Goal: Information Seeking & Learning: Learn about a topic

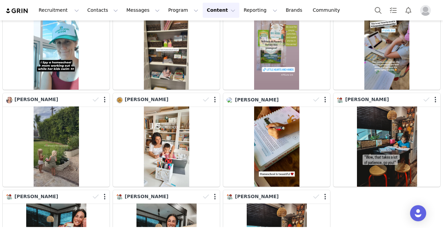
scroll to position [153, 0]
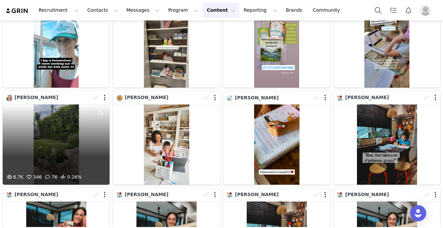
click at [77, 128] on div "6.7K 346 76 0.26%" at bounding box center [56, 144] width 107 height 80
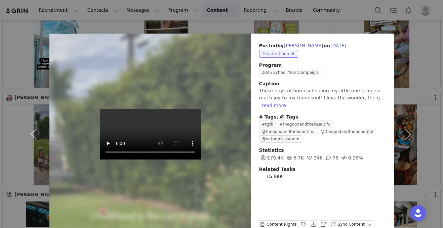
scroll to position [14, 0]
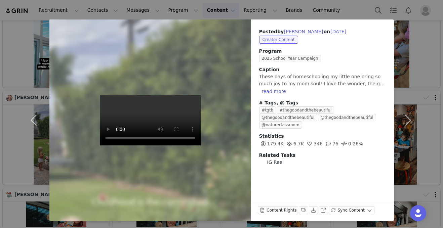
click at [146, 141] on video at bounding box center [150, 120] width 101 height 50
click at [318, 212] on button "View on Instagram" at bounding box center [322, 210] width 9 height 8
click at [335, 13] on div "Posted by Melody Brandon on Sep 27, 2025 Creator Content Program 2025 School Ye…" at bounding box center [221, 114] width 443 height 228
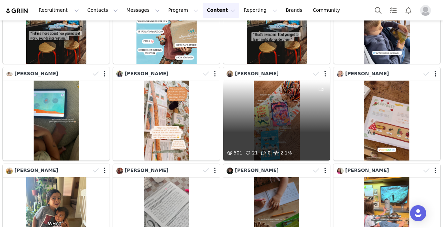
scroll to position [513, 0]
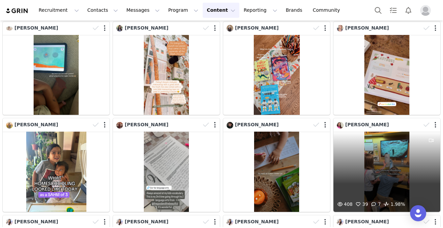
click at [366, 162] on div "408 39 7 1.98%" at bounding box center [386, 172] width 107 height 80
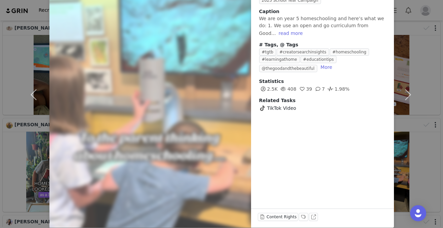
scroll to position [0, 0]
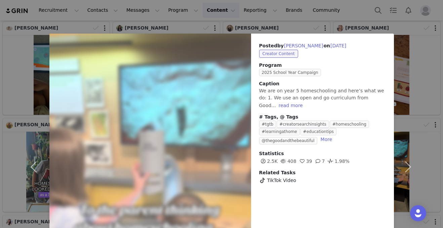
click at [318, 11] on div "Posted by Amber Berter on Sep 24, 2025 Creator Content Program 2025 School Year…" at bounding box center [221, 114] width 443 height 228
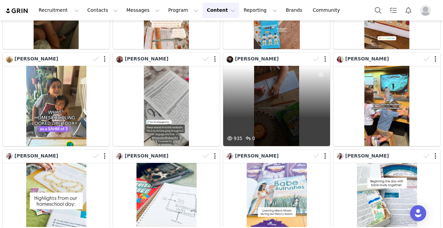
scroll to position [579, 0]
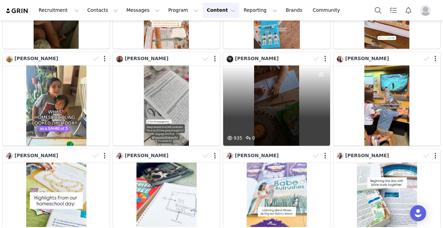
click at [264, 116] on div "935 0" at bounding box center [276, 106] width 107 height 80
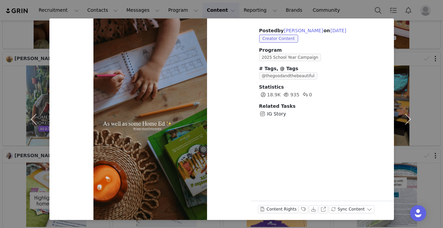
scroll to position [0, 0]
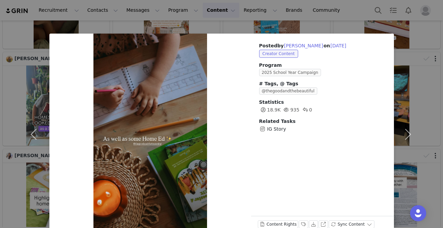
click at [318, 15] on div "Posted by Charlotte Millar on Sep 24, 2025 Creator Content Program 2025 School …" at bounding box center [221, 114] width 443 height 228
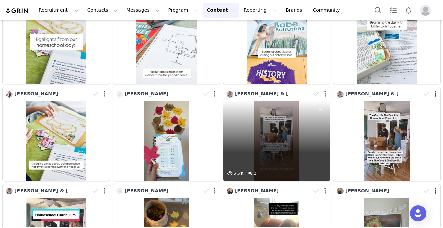
scroll to position [738, 0]
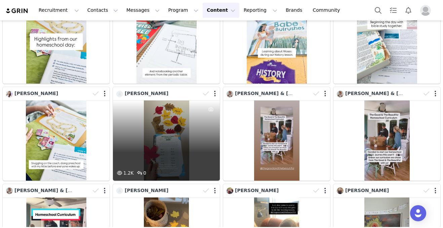
click at [173, 133] on div "1.2K 0" at bounding box center [166, 140] width 107 height 80
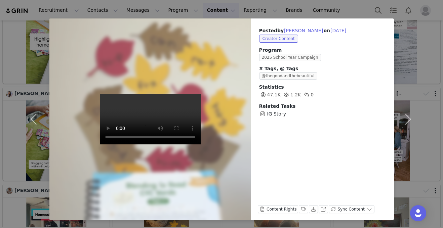
scroll to position [15, 0]
click at [318, 208] on button "View on Instagram" at bounding box center [322, 209] width 9 height 8
click at [327, 12] on div "Posted by Lacee Hill on Sep 23, 2025 Creator Content Program 2025 School Year C…" at bounding box center [221, 114] width 443 height 228
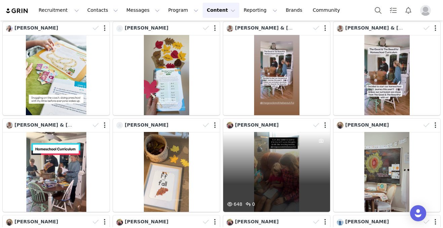
scroll to position [833, 0]
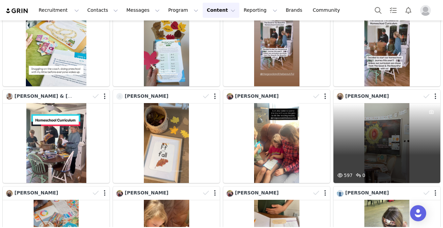
click at [367, 142] on div "597 0" at bounding box center [386, 143] width 107 height 80
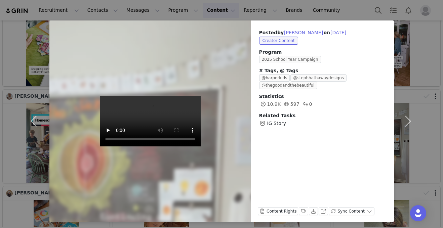
scroll to position [13, 0]
click at [326, 14] on div "Posted by Dorian Rodriguez on Sep 22, 2025 Creator Content Program 2025 School …" at bounding box center [221, 114] width 443 height 228
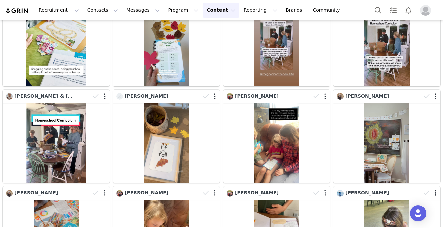
scroll to position [873, 0]
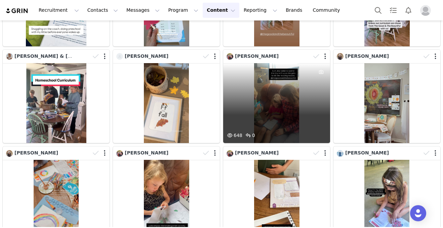
click at [268, 108] on div "648 0" at bounding box center [276, 103] width 107 height 80
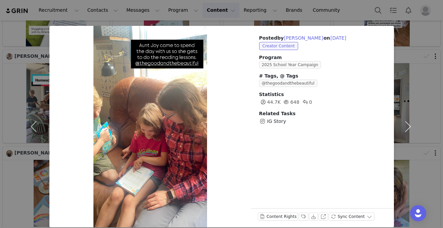
scroll to position [8, 0]
click at [327, 10] on div "Posted by Julie Kreke on Sep 23, 2025 Creator Content Program 2025 School Year …" at bounding box center [221, 114] width 443 height 228
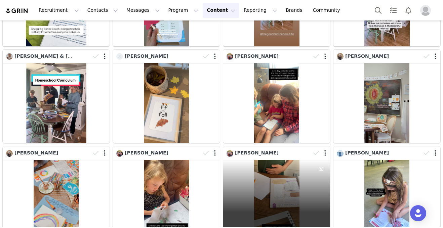
scroll to position [989, 0]
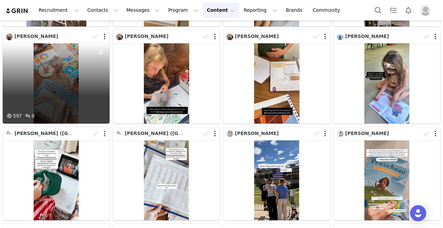
click at [73, 80] on div "597 0" at bounding box center [56, 83] width 107 height 80
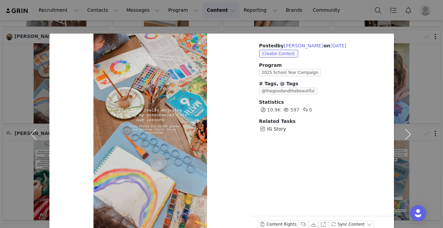
click at [310, 13] on div "Posted by Dorian Rodriguez on Sep 22, 2025 Creator Content Program 2025 School …" at bounding box center [221, 114] width 443 height 228
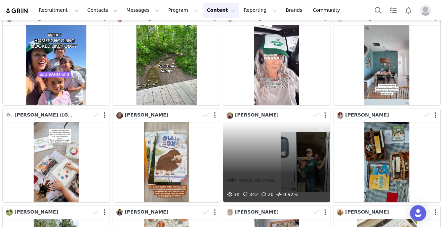
scroll to position [1299, 0]
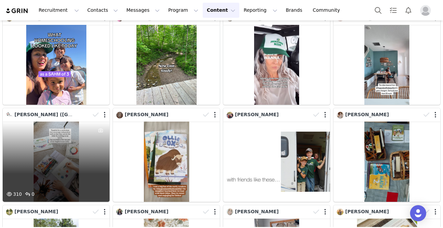
click at [51, 146] on div "310 0" at bounding box center [56, 162] width 107 height 80
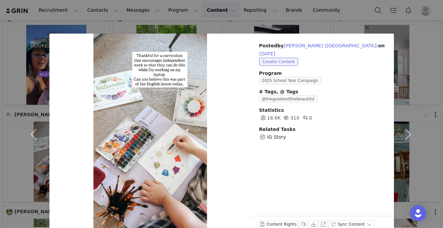
scroll to position [15, 0]
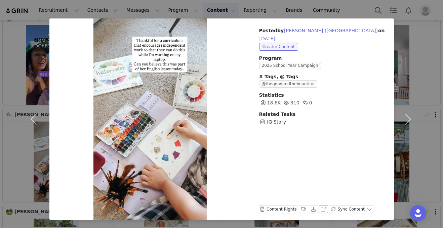
click at [318, 207] on button "View on Instagram" at bounding box center [322, 209] width 9 height 8
click at [325, 3] on div "Posted by Dana Seymour (Blossom Schoolhouse) on Sep 19, 2025 Creator Content Pr…" at bounding box center [221, 114] width 443 height 228
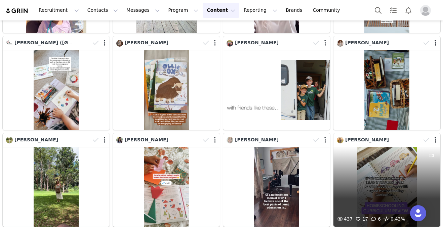
scroll to position [1371, 0]
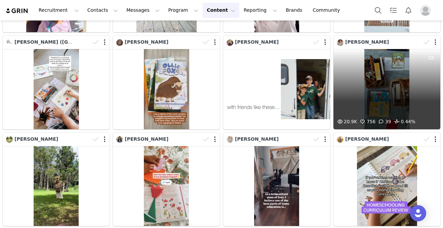
click at [373, 82] on div "20.9K 756 39 0.44%" at bounding box center [386, 89] width 107 height 80
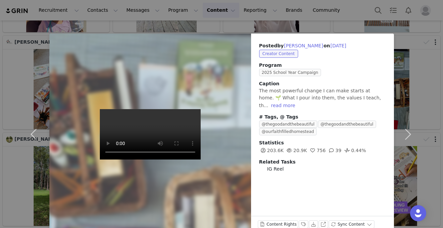
click at [334, 11] on div "Posted by Elizabeth Johnson on Sep 18, 2025 Creator Content Program 2025 School…" at bounding box center [221, 114] width 443 height 228
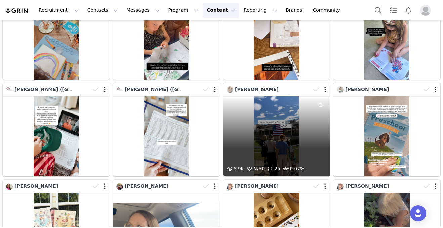
scroll to position [1033, 0]
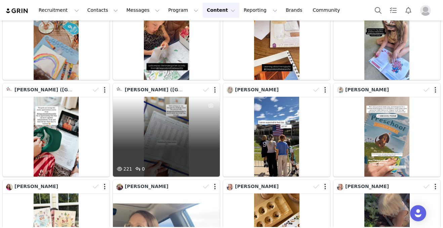
click at [157, 120] on div "221 0" at bounding box center [166, 137] width 107 height 80
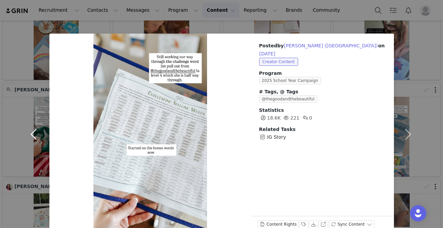
click at [27, 139] on button "button" at bounding box center [35, 135] width 28 height 202
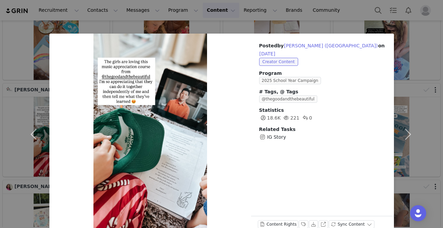
click at [318, 14] on div "Posted by Dana Seymour (Blossom Schoolhouse) on Sep 22, 2025 Creator Content Pr…" at bounding box center [221, 114] width 443 height 228
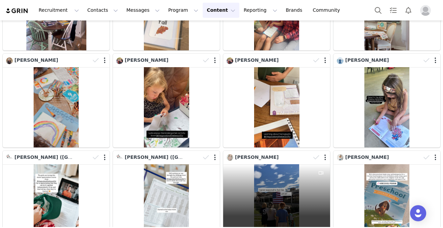
scroll to position [950, 0]
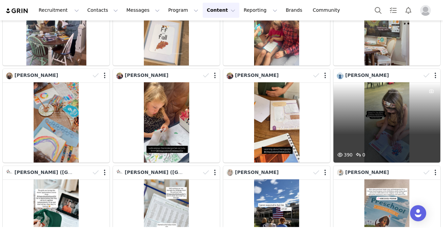
click at [391, 108] on div "390 0" at bounding box center [386, 122] width 107 height 80
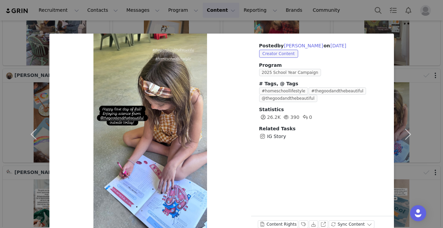
click at [332, 7] on div "Posted by Chelsea Thompson on Sep 22, 2025 Creator Content Program 2025 School …" at bounding box center [221, 114] width 443 height 228
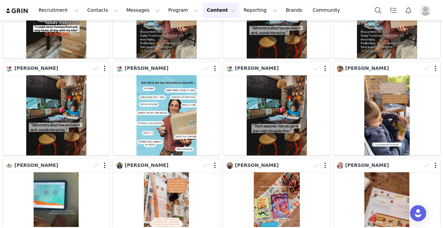
scroll to position [0, 0]
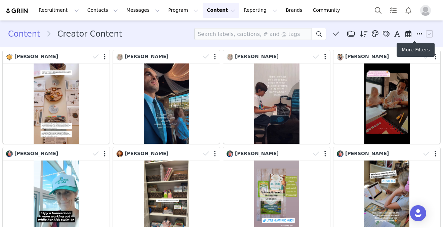
click at [416, 32] on icon at bounding box center [419, 34] width 6 height 7
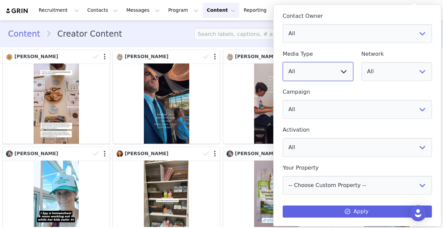
click at [316, 72] on select "All Image Video" at bounding box center [318, 71] width 71 height 19
click at [160, 22] on section "Content Creator Content Media Library (2522) Bookshop (110) Nature Notebook (3)…" at bounding box center [221, 33] width 443 height 27
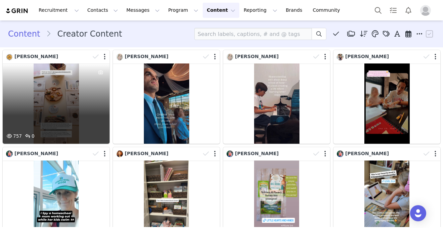
click at [64, 106] on div "757 0" at bounding box center [56, 103] width 107 height 80
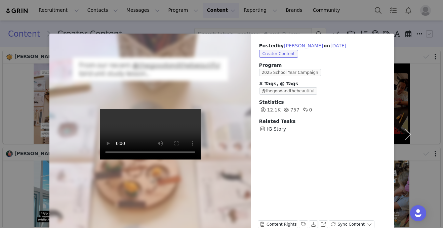
click at [300, 14] on div "Posted by Ramona Bell on Sep 30, 2025 Creator Content Program 2025 School Year …" at bounding box center [221, 114] width 443 height 228
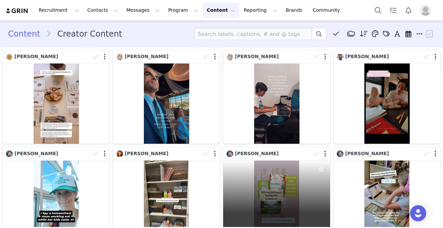
scroll to position [62, 0]
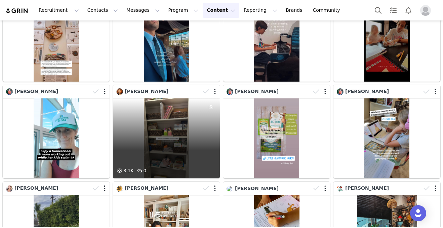
click at [158, 148] on div "3.1K 0" at bounding box center [166, 138] width 107 height 80
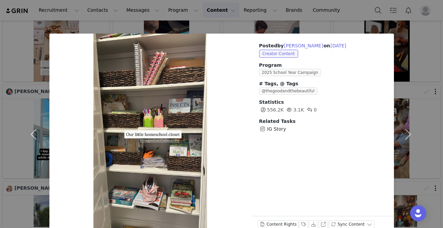
click at [315, 8] on div "Posted by Kyndall Sands on Sep 28, 2025 Creator Content Program 2025 School Yea…" at bounding box center [221, 114] width 443 height 228
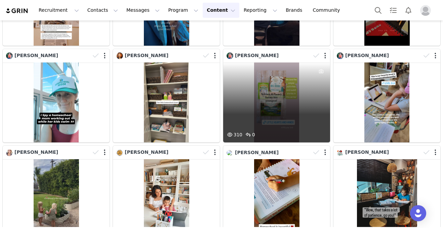
scroll to position [99, 0]
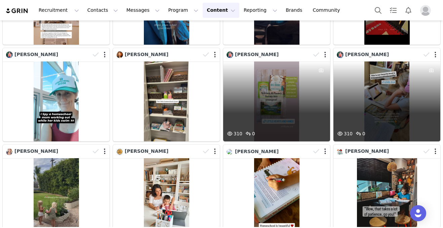
click at [356, 116] on div "310 0" at bounding box center [386, 101] width 107 height 80
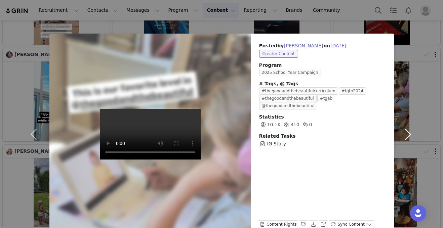
click at [406, 137] on button "button" at bounding box center [408, 135] width 28 height 202
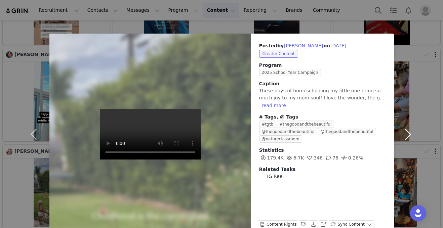
click at [406, 137] on button "button" at bounding box center [408, 135] width 28 height 202
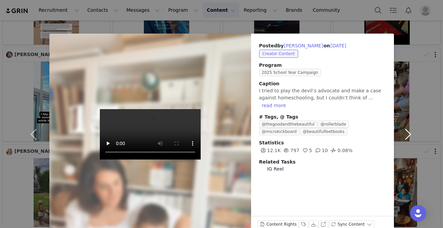
click at [409, 131] on button "button" at bounding box center [408, 135] width 28 height 202
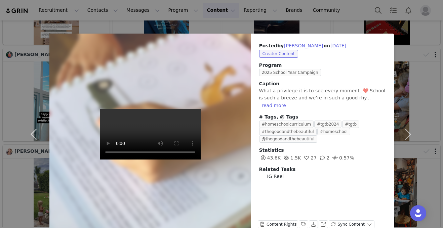
scroll to position [10, 0]
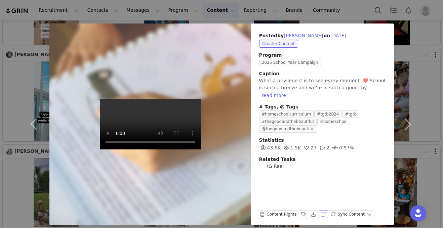
click at [318, 214] on button "View on Instagram" at bounding box center [322, 214] width 9 height 8
click at [406, 125] on button "button" at bounding box center [408, 125] width 28 height 202
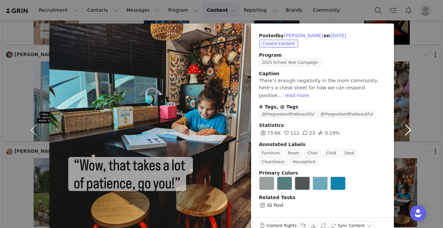
click at [406, 125] on button "button" at bounding box center [408, 130] width 28 height 213
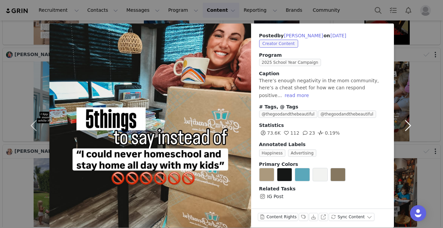
click at [406, 125] on button "button" at bounding box center [408, 126] width 28 height 204
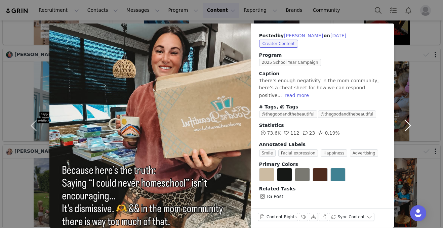
click at [406, 125] on button "button" at bounding box center [408, 126] width 28 height 204
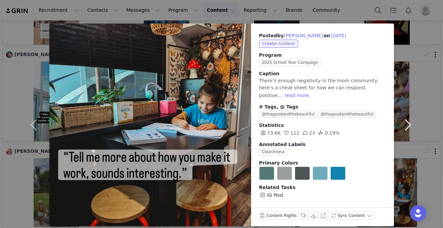
click at [406, 125] on button "button" at bounding box center [408, 125] width 28 height 203
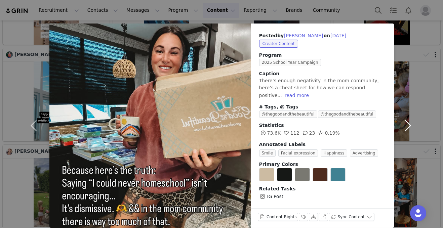
click at [406, 125] on button "button" at bounding box center [408, 126] width 28 height 204
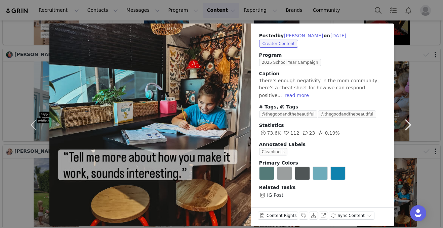
click at [406, 125] on button "button" at bounding box center [408, 125] width 28 height 203
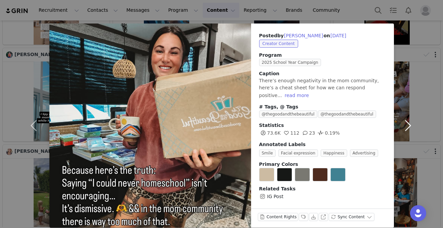
click at [406, 125] on button "button" at bounding box center [408, 126] width 28 height 204
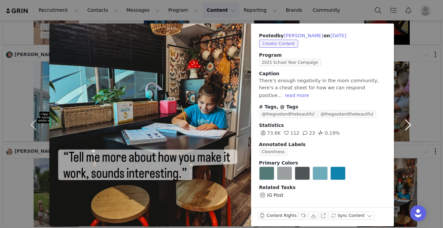
click at [406, 125] on button "button" at bounding box center [408, 125] width 28 height 203
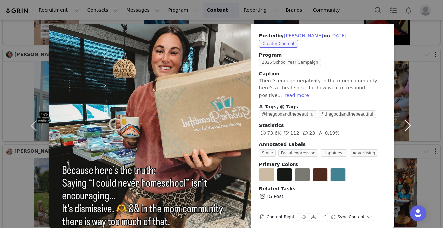
click at [406, 125] on button "button" at bounding box center [408, 126] width 28 height 204
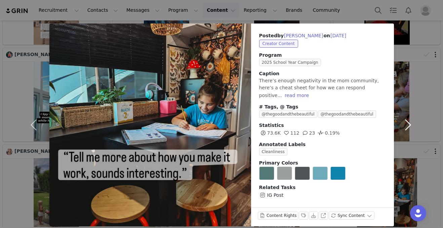
click at [406, 125] on button "button" at bounding box center [408, 125] width 28 height 203
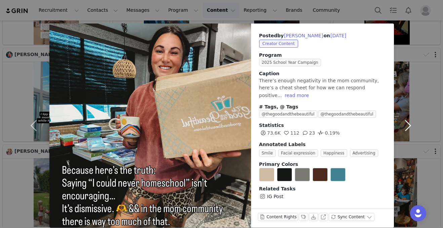
click at [406, 125] on button "button" at bounding box center [408, 126] width 28 height 204
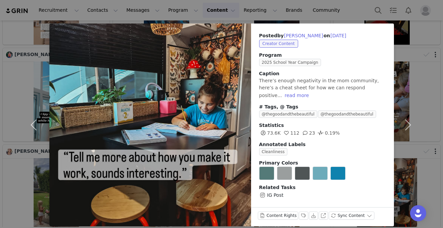
click at [339, 14] on div "Posted by Samantha Seles on Sep 26, 2025 Creator Content Program 2025 School Ye…" at bounding box center [221, 114] width 443 height 228
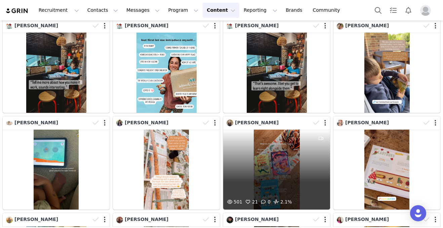
scroll to position [419, 0]
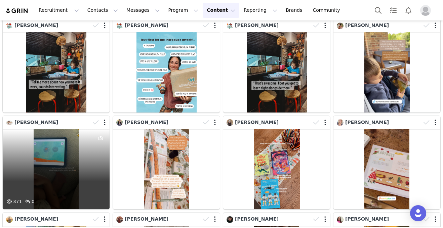
click at [83, 158] on div "371 0" at bounding box center [56, 169] width 107 height 80
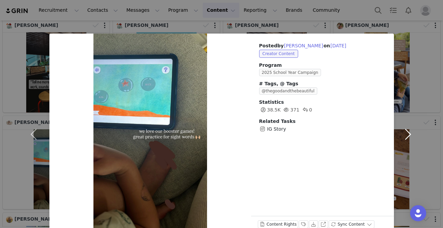
click at [405, 139] on button "button" at bounding box center [408, 135] width 28 height 202
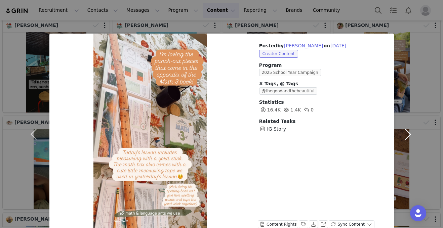
click at [405, 139] on button "button" at bounding box center [408, 135] width 28 height 202
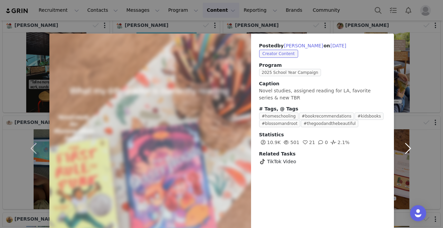
click at [405, 144] on button "button" at bounding box center [408, 149] width 28 height 230
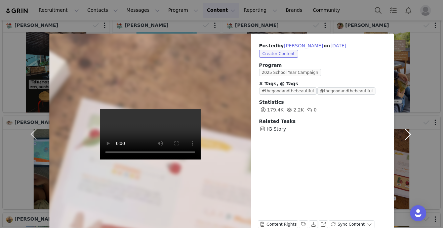
click at [403, 142] on button "button" at bounding box center [408, 135] width 28 height 202
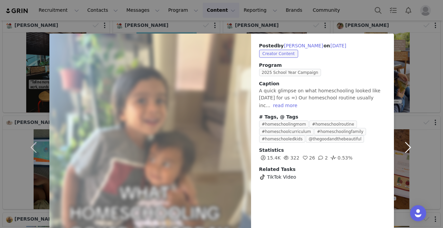
click at [403, 142] on button "button" at bounding box center [408, 148] width 28 height 228
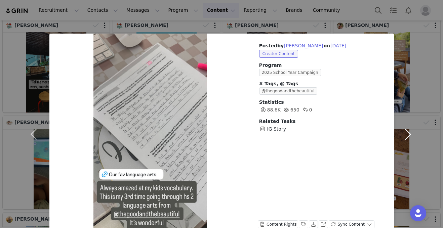
click at [403, 142] on button "button" at bounding box center [408, 135] width 28 height 202
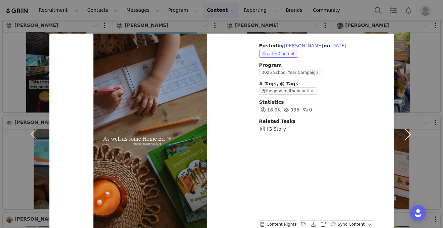
click at [403, 142] on button "button" at bounding box center [408, 135] width 28 height 202
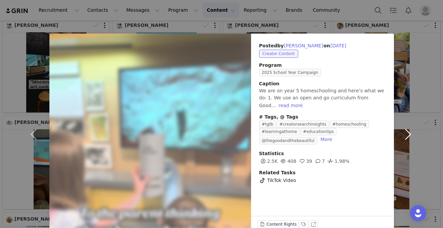
click at [403, 142] on button "button" at bounding box center [408, 135] width 28 height 202
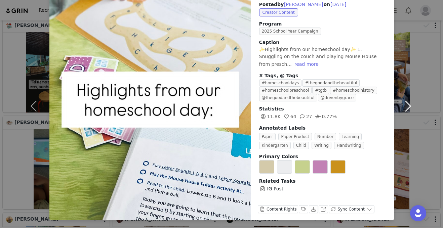
scroll to position [26, 0]
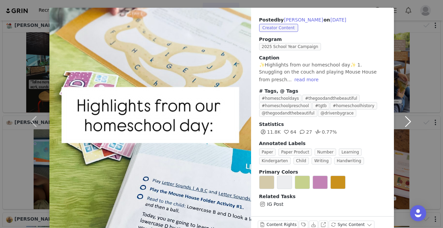
click at [401, 124] on button "button" at bounding box center [408, 122] width 28 height 228
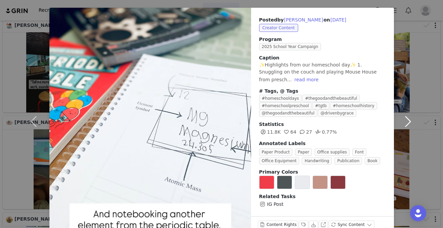
scroll to position [41, 0]
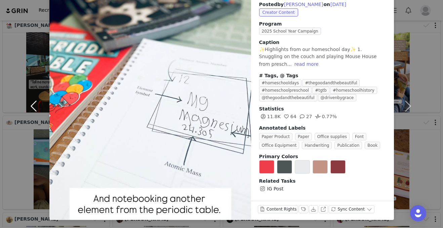
click at [33, 105] on button "button" at bounding box center [35, 106] width 28 height 228
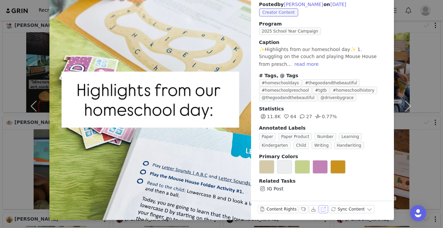
click at [318, 208] on button "View on Instagram" at bounding box center [322, 209] width 9 height 8
click at [406, 101] on button "button" at bounding box center [408, 106] width 28 height 228
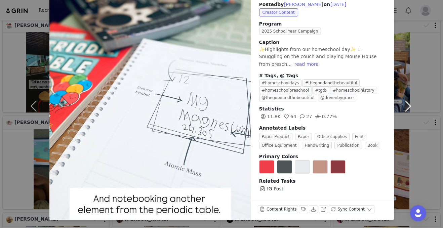
click at [406, 101] on button "button" at bounding box center [408, 106] width 28 height 228
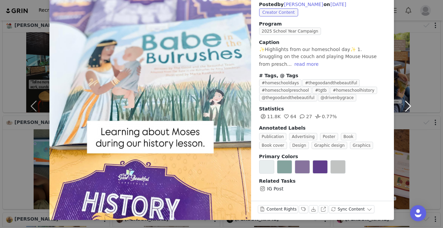
click at [406, 101] on button "button" at bounding box center [408, 106] width 28 height 228
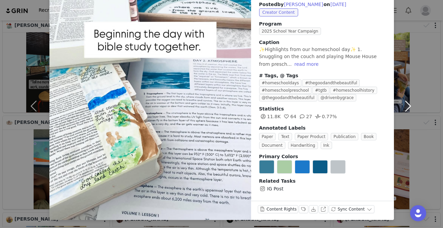
click at [406, 101] on button "button" at bounding box center [408, 106] width 28 height 228
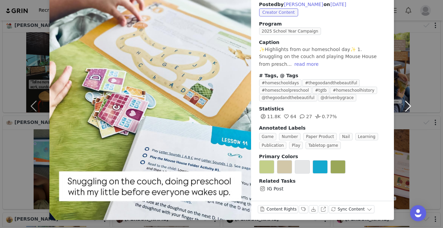
click at [406, 101] on button "button" at bounding box center [408, 106] width 28 height 228
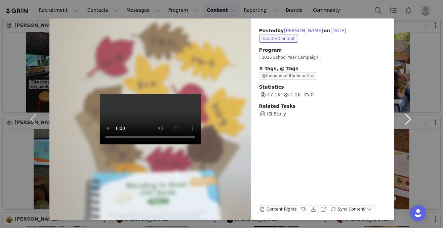
click at [406, 101] on button "button" at bounding box center [408, 119] width 28 height 202
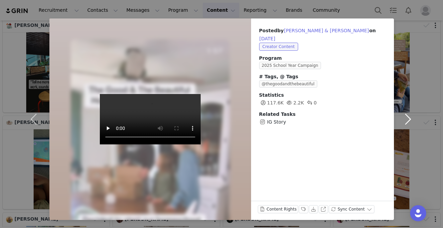
click at [406, 101] on button "button" at bounding box center [408, 119] width 28 height 202
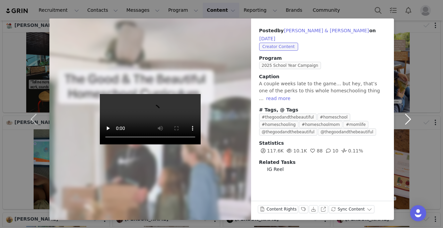
click at [406, 101] on button "button" at bounding box center [408, 119] width 28 height 202
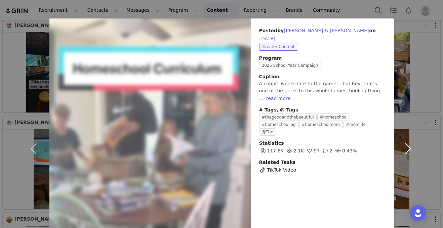
click at [406, 101] on button "button" at bounding box center [408, 148] width 28 height 260
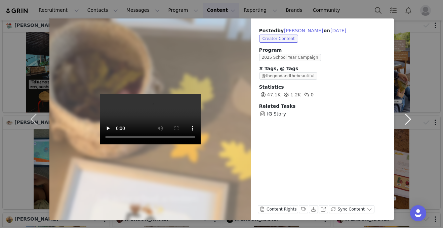
click at [404, 121] on button "button" at bounding box center [408, 119] width 28 height 202
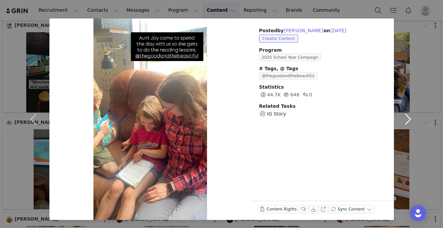
click at [404, 121] on button "button" at bounding box center [408, 119] width 28 height 202
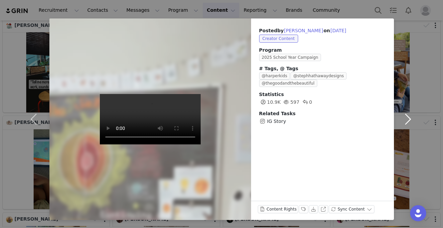
click at [404, 121] on button "button" at bounding box center [408, 119] width 28 height 202
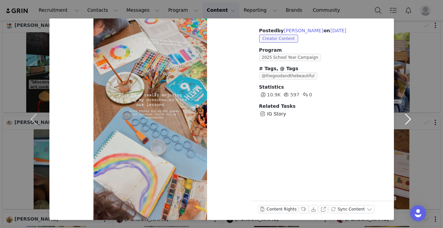
click at [404, 121] on button "button" at bounding box center [408, 119] width 28 height 202
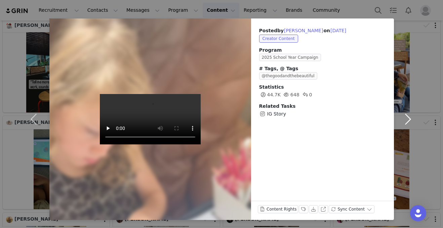
click at [404, 121] on button "button" at bounding box center [408, 119] width 28 height 202
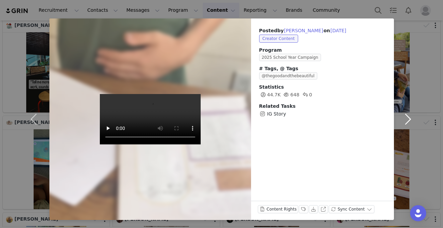
click at [404, 121] on button "button" at bounding box center [408, 119] width 28 height 202
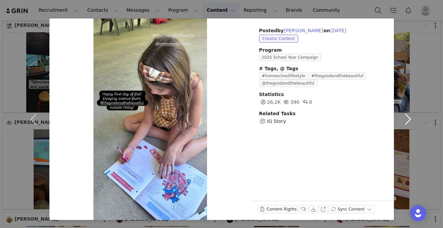
click at [404, 121] on button "button" at bounding box center [408, 119] width 28 height 202
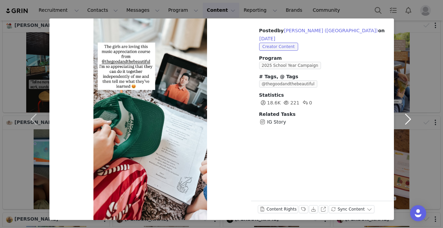
click at [404, 121] on button "button" at bounding box center [408, 119] width 28 height 202
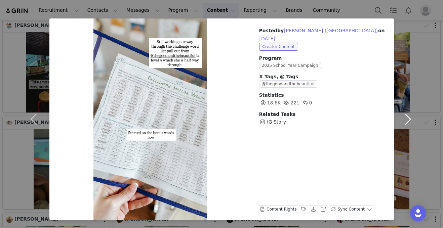
click at [404, 121] on button "button" at bounding box center [408, 119] width 28 height 202
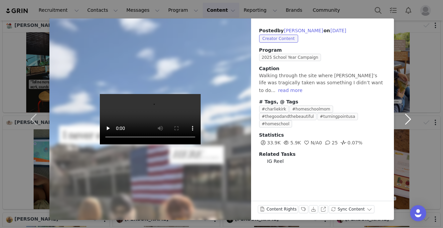
click at [406, 121] on button "button" at bounding box center [408, 119] width 28 height 202
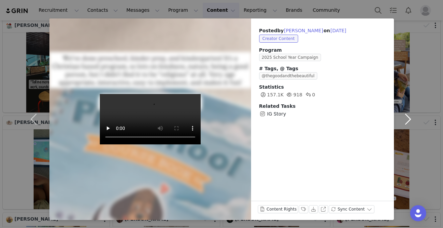
click at [406, 121] on button "button" at bounding box center [408, 119] width 28 height 202
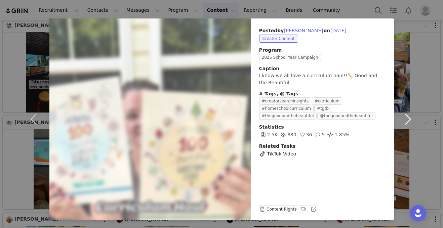
click at [406, 121] on button "button" at bounding box center [408, 119] width 28 height 202
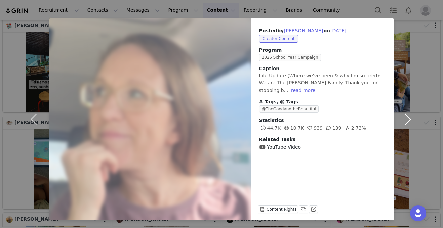
click at [406, 121] on button "button" at bounding box center [408, 119] width 28 height 202
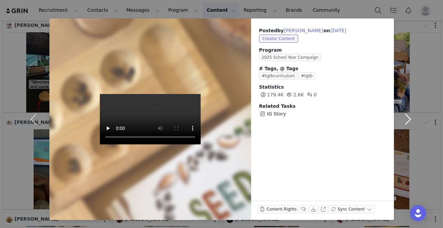
click at [406, 121] on button "button" at bounding box center [408, 119] width 28 height 202
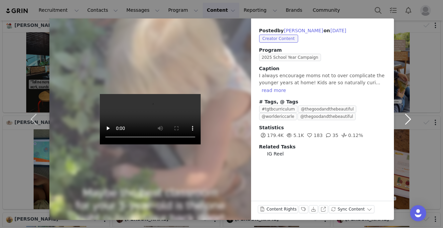
click at [406, 121] on button "button" at bounding box center [408, 119] width 28 height 202
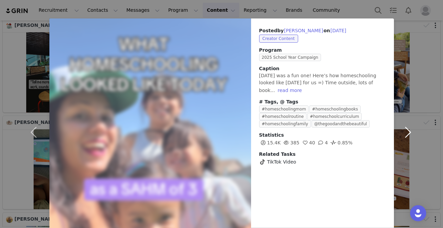
scroll to position [41, 0]
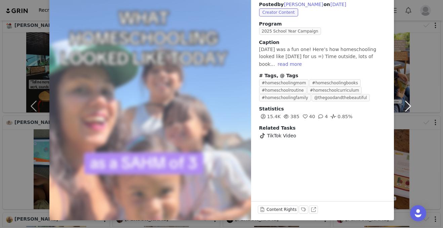
click at [406, 121] on button "button" at bounding box center [408, 106] width 28 height 228
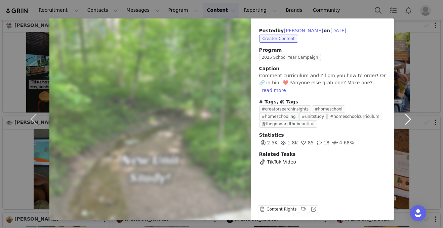
click at [406, 121] on button "button" at bounding box center [408, 119] width 28 height 202
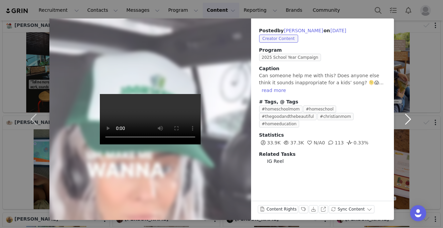
click at [403, 120] on button "button" at bounding box center [408, 119] width 28 height 202
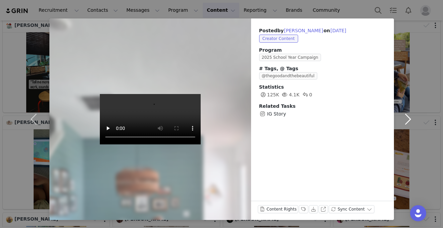
click at [403, 120] on button "button" at bounding box center [408, 119] width 28 height 202
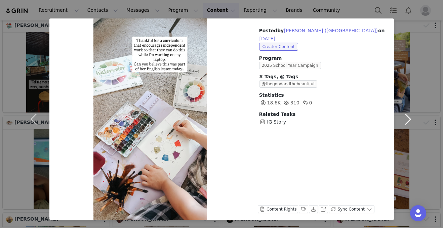
click at [403, 120] on button "button" at bounding box center [408, 119] width 28 height 202
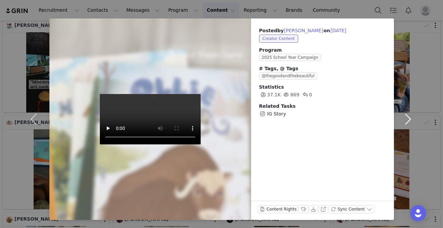
click at [403, 120] on button "button" at bounding box center [408, 119] width 28 height 202
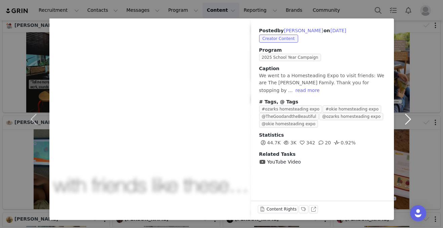
click at [403, 120] on button "button" at bounding box center [408, 119] width 28 height 202
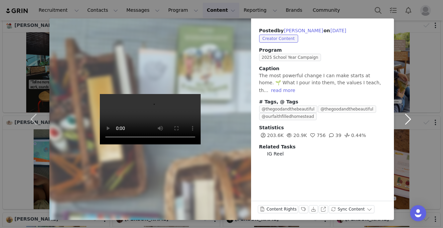
click at [403, 120] on button "button" at bounding box center [408, 119] width 28 height 202
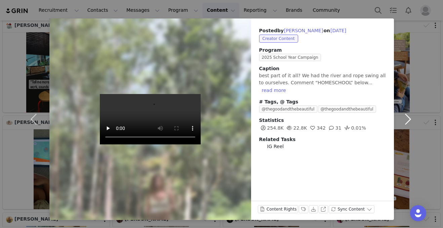
click at [403, 120] on button "button" at bounding box center [408, 119] width 28 height 202
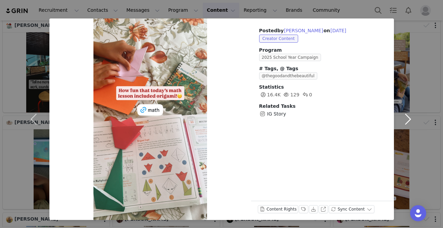
click at [403, 120] on button "button" at bounding box center [408, 119] width 28 height 202
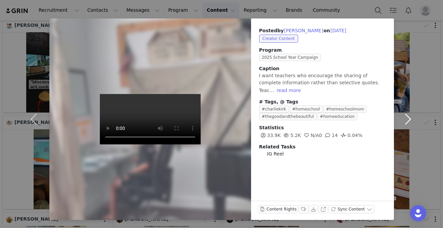
click at [401, 120] on button "button" at bounding box center [408, 119] width 28 height 202
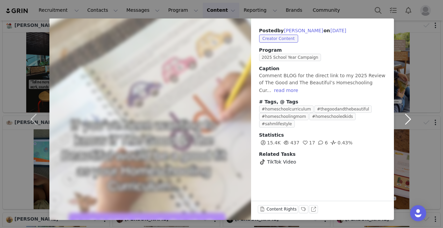
click at [401, 120] on button "button" at bounding box center [408, 119] width 28 height 202
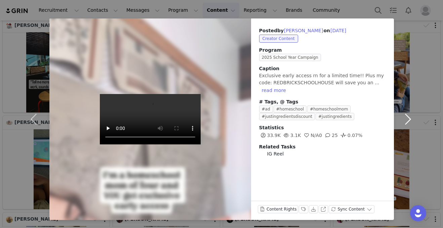
click at [401, 120] on button "button" at bounding box center [408, 119] width 28 height 202
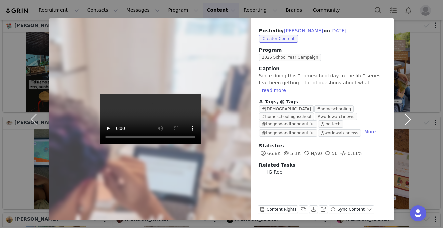
click at [401, 120] on button "button" at bounding box center [408, 119] width 28 height 202
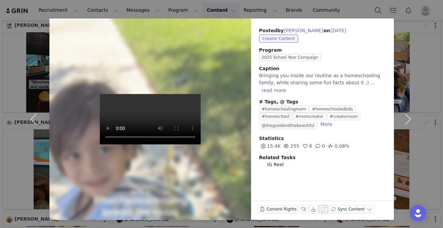
click at [318, 210] on button "View on Instagram" at bounding box center [322, 209] width 9 height 8
click at [407, 119] on button "button" at bounding box center [408, 119] width 28 height 202
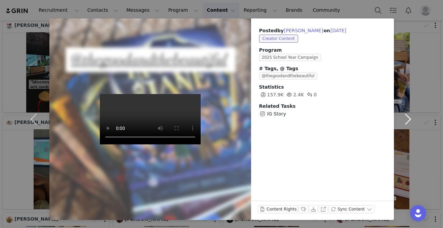
click at [407, 119] on button "button" at bounding box center [408, 119] width 28 height 202
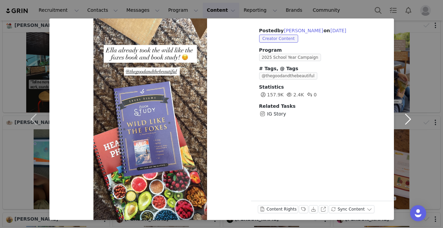
click at [407, 119] on button "button" at bounding box center [408, 119] width 28 height 202
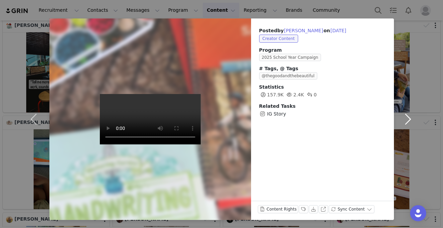
click at [407, 119] on button "button" at bounding box center [408, 119] width 28 height 202
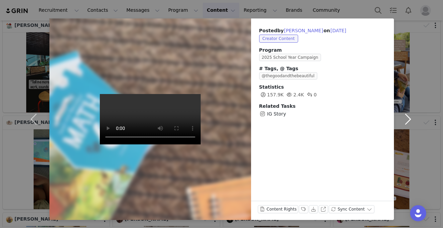
click at [406, 119] on button "button" at bounding box center [408, 119] width 28 height 202
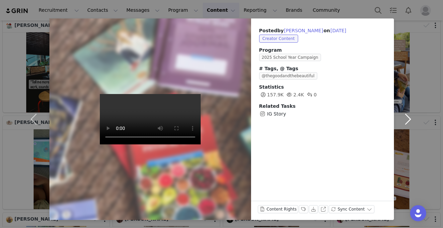
click at [406, 119] on button "button" at bounding box center [408, 119] width 28 height 202
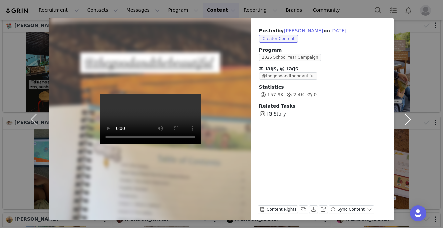
click at [406, 119] on button "button" at bounding box center [408, 119] width 28 height 202
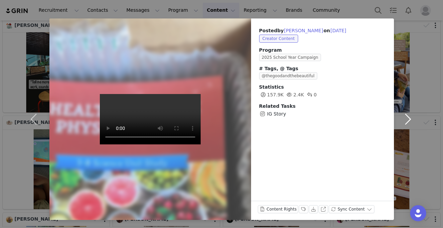
click at [406, 119] on button "button" at bounding box center [408, 119] width 28 height 202
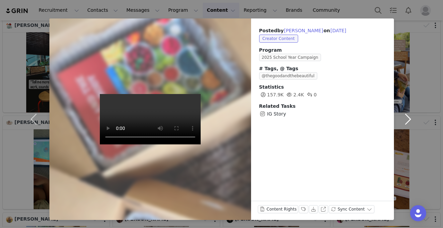
click at [406, 119] on button "button" at bounding box center [408, 119] width 28 height 202
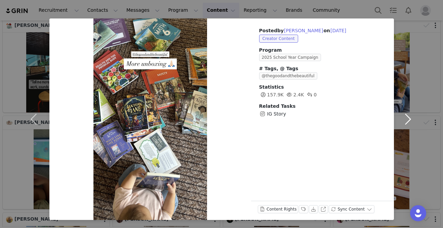
click at [406, 119] on button "button" at bounding box center [408, 119] width 28 height 202
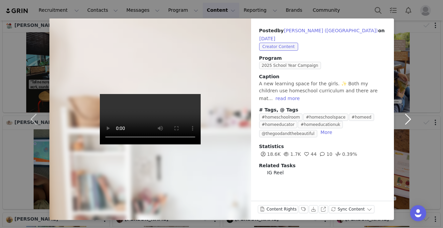
click at [403, 119] on button "button" at bounding box center [408, 119] width 28 height 202
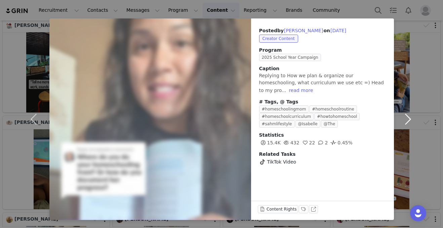
click at [403, 119] on button "button" at bounding box center [408, 119] width 28 height 202
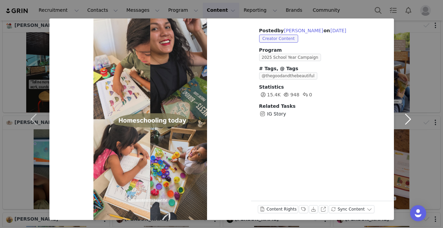
click at [403, 119] on button "button" at bounding box center [408, 119] width 28 height 202
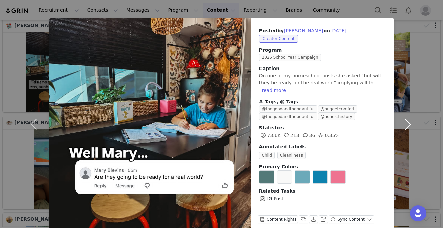
click at [403, 119] on button "button" at bounding box center [408, 124] width 28 height 212
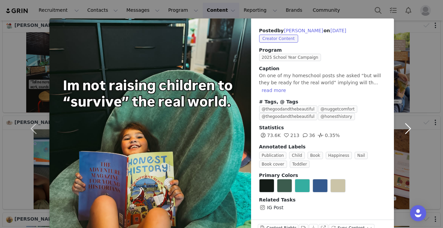
click at [403, 119] on button "button" at bounding box center [408, 128] width 28 height 220
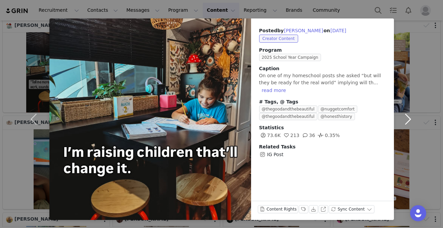
click at [403, 119] on button "button" at bounding box center [408, 119] width 28 height 202
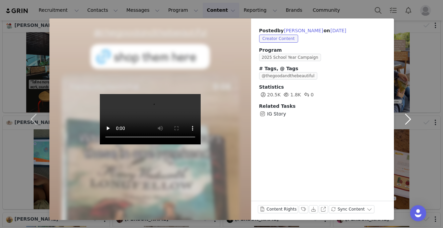
click at [403, 119] on button "button" at bounding box center [408, 119] width 28 height 202
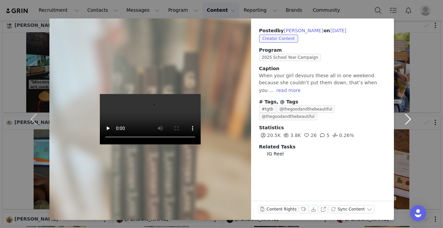
click at [403, 119] on button "button" at bounding box center [408, 119] width 28 height 202
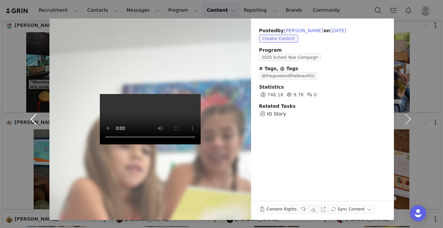
click at [30, 122] on button "button" at bounding box center [35, 119] width 28 height 202
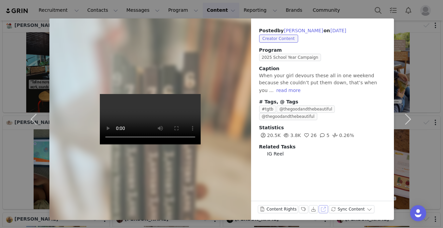
click at [320, 209] on button "View on Instagram" at bounding box center [322, 209] width 9 height 8
click at [402, 116] on button "button" at bounding box center [408, 119] width 28 height 202
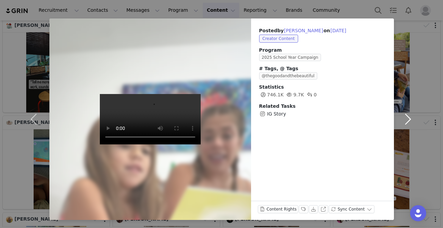
click at [402, 116] on button "button" at bounding box center [408, 119] width 28 height 202
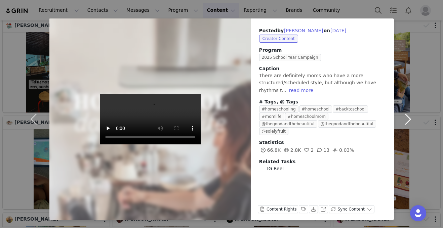
click at [402, 116] on button "button" at bounding box center [408, 119] width 28 height 202
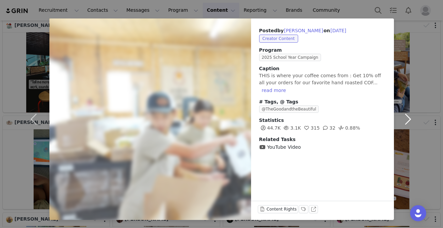
click at [402, 116] on button "button" at bounding box center [408, 119] width 28 height 202
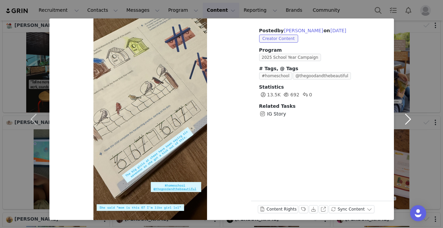
click at [402, 116] on button "button" at bounding box center [408, 119] width 28 height 202
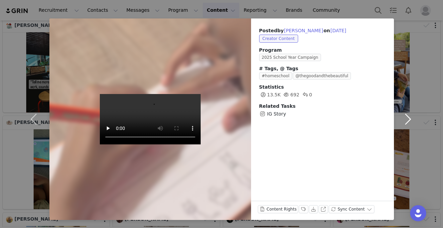
click at [402, 116] on button "button" at bounding box center [408, 119] width 28 height 202
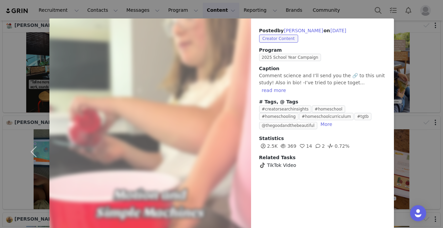
click at [346, 15] on div "Posted by Amber Berter on Sep 10, 2025 Creator Content Program 2025 School Year…" at bounding box center [221, 114] width 443 height 228
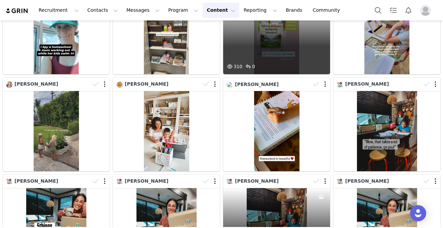
scroll to position [0, 0]
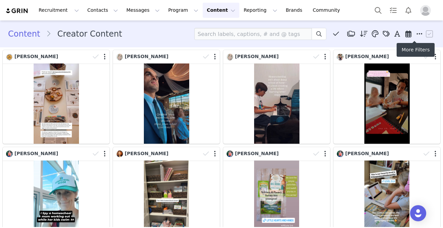
click at [416, 34] on icon at bounding box center [419, 34] width 6 height 7
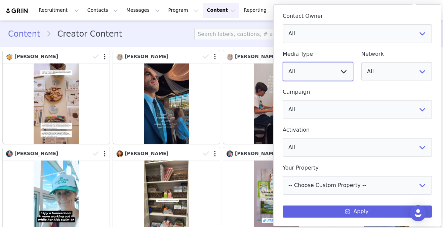
click at [326, 67] on select "All Image Video" at bounding box center [318, 71] width 71 height 19
select select "image"
click at [283, 62] on select "All Image Video" at bounding box center [318, 71] width 71 height 19
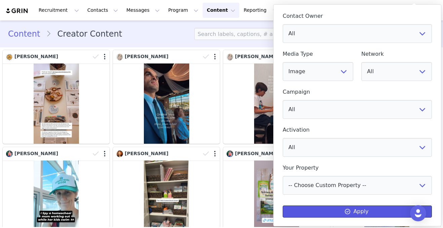
click at [352, 209] on button "Apply" at bounding box center [357, 212] width 149 height 12
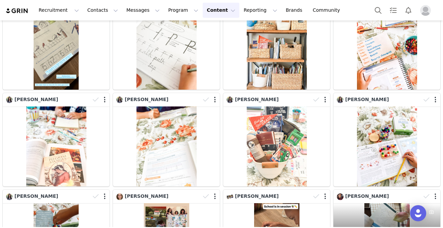
scroll to position [787, 0]
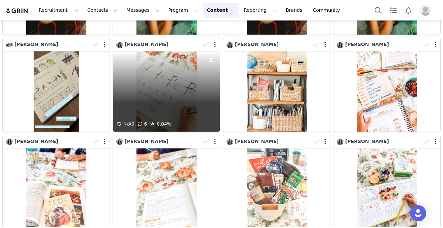
click at [163, 74] on div "N/A 0 6 0.04%" at bounding box center [166, 91] width 107 height 80
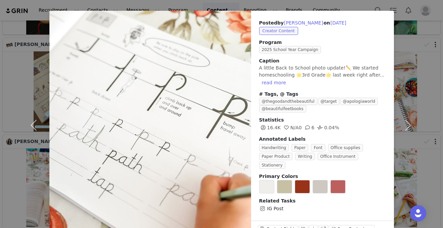
scroll to position [23, 0]
click at [320, 225] on button "View on Instagram" at bounding box center [322, 229] width 9 height 8
click at [359, 5] on div "Posted by Sarabeth Weinberg on Sep 9, 2025 Creator Content Program 2025 School …" at bounding box center [221, 114] width 443 height 228
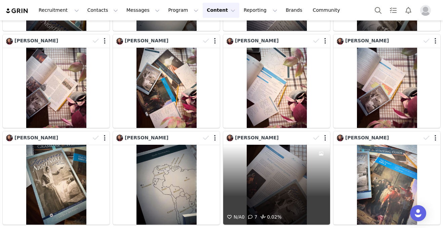
scroll to position [1178, 0]
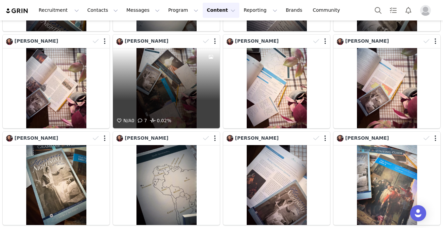
click at [172, 76] on div "N/A 0 7 0.02%" at bounding box center [166, 88] width 107 height 80
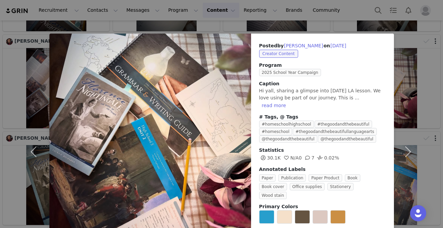
scroll to position [34, 0]
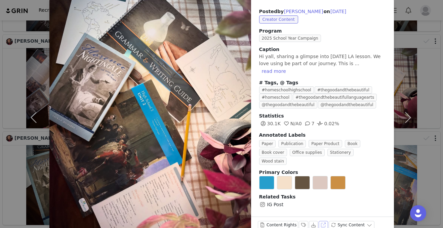
click at [319, 221] on button "View on Instagram" at bounding box center [322, 225] width 9 height 8
click at [407, 49] on button "button" at bounding box center [408, 117] width 28 height 236
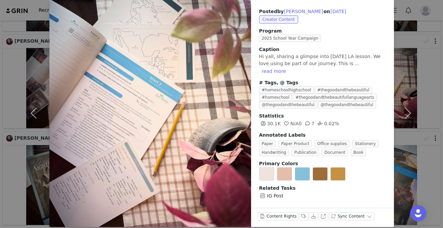
click at [0, 123] on div "Posted by Emily Sharp on Sep 8, 2025 Creator Content Program 2025 School Year C…" at bounding box center [221, 114] width 443 height 228
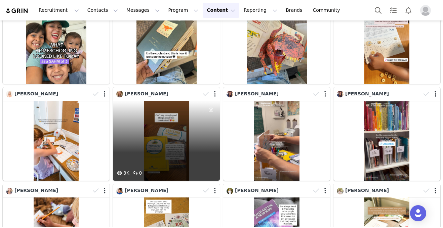
scroll to position [1611, 0]
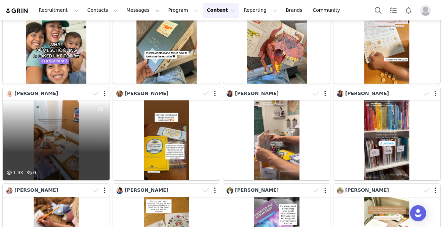
click at [67, 134] on div "1.4K 0" at bounding box center [56, 140] width 107 height 80
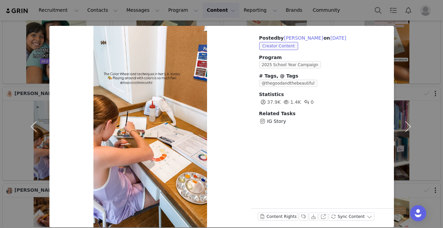
scroll to position [8, 0]
click at [405, 126] on button "button" at bounding box center [408, 127] width 28 height 202
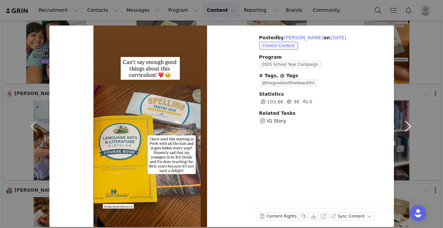
click at [405, 126] on button "button" at bounding box center [408, 127] width 28 height 202
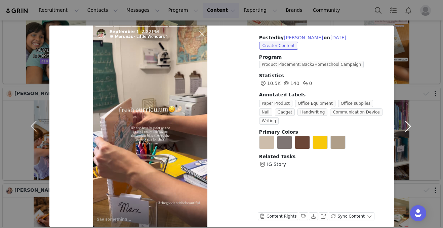
click at [405, 126] on button "button" at bounding box center [408, 127] width 28 height 202
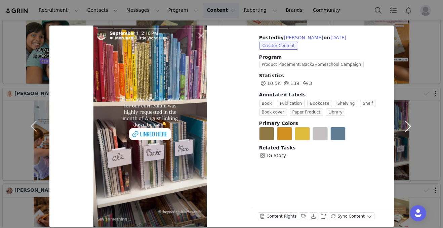
click at [405, 126] on button "button" at bounding box center [408, 127] width 28 height 202
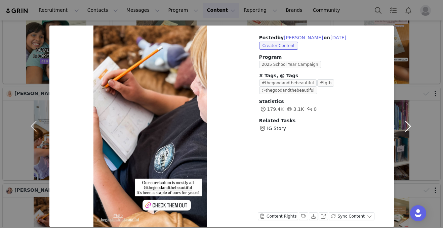
click at [405, 126] on button "button" at bounding box center [408, 127] width 28 height 202
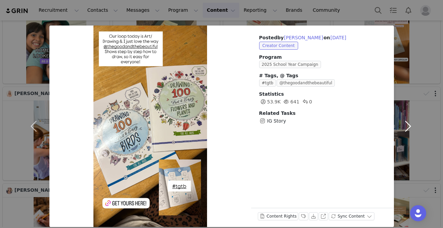
click at [405, 126] on button "button" at bounding box center [408, 127] width 28 height 202
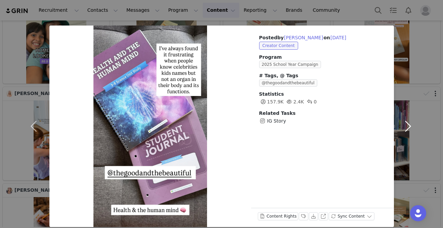
click at [405, 126] on button "button" at bounding box center [408, 127] width 28 height 202
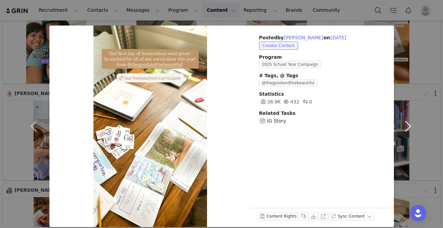
click at [405, 126] on button "button" at bounding box center [408, 127] width 28 height 202
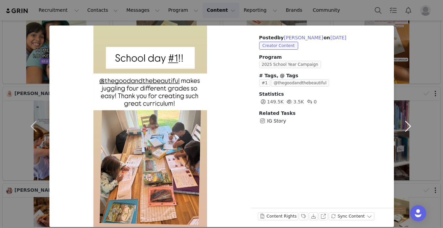
click at [405, 126] on button "button" at bounding box center [408, 127] width 28 height 202
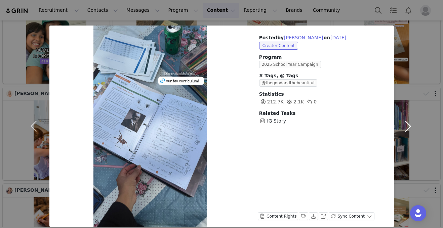
click at [405, 126] on button "button" at bounding box center [408, 127] width 28 height 202
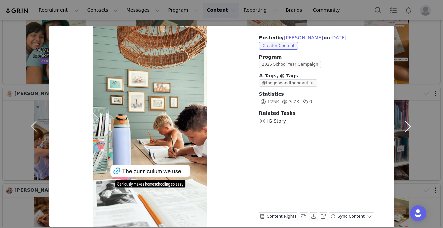
click at [405, 126] on button "button" at bounding box center [408, 127] width 28 height 202
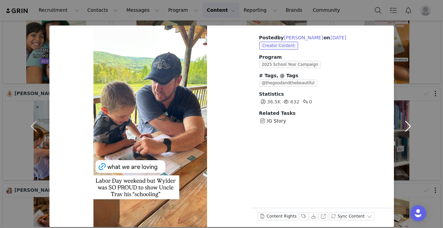
click at [405, 126] on button "button" at bounding box center [408, 127] width 28 height 202
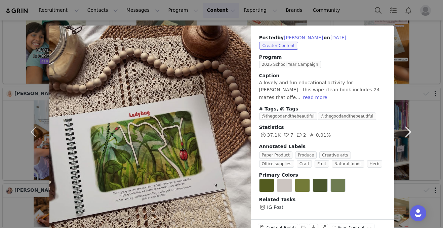
click at [405, 126] on button "button" at bounding box center [408, 132] width 28 height 213
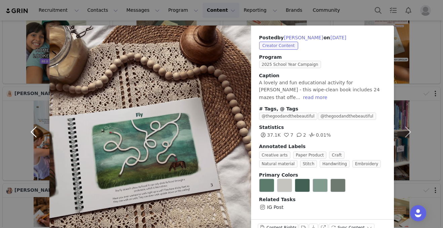
click at [33, 130] on button "button" at bounding box center [35, 132] width 28 height 213
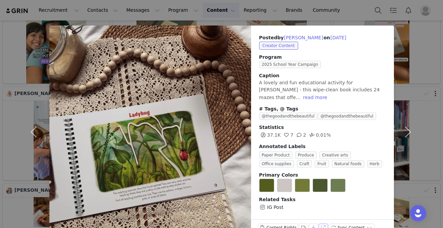
click at [318, 224] on button "View on Instagram" at bounding box center [322, 228] width 9 height 8
click at [332, 13] on div "Posted by Anna Symonds on Sep 1, 2025 Creator Content Program 2025 School Year …" at bounding box center [221, 114] width 443 height 228
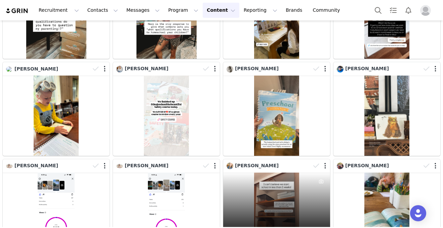
scroll to position [2126, 0]
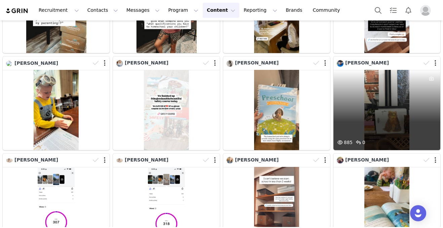
click at [371, 97] on div "885 0" at bounding box center [386, 110] width 107 height 80
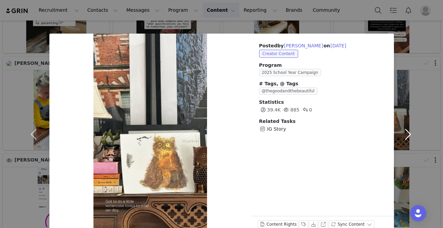
click at [401, 132] on button "button" at bounding box center [408, 135] width 28 height 202
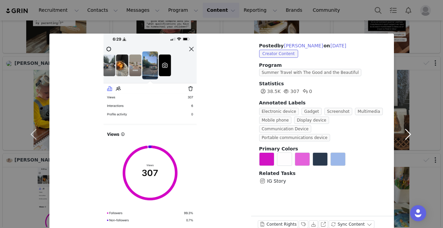
click at [401, 132] on button "button" at bounding box center [408, 135] width 28 height 202
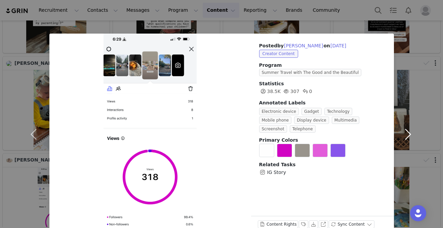
click at [401, 132] on button "button" at bounding box center [408, 135] width 28 height 202
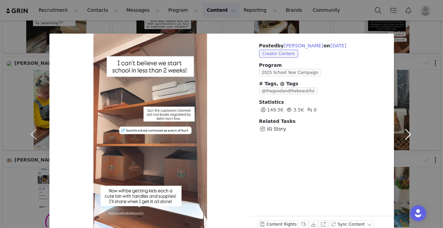
click at [401, 132] on button "button" at bounding box center [408, 135] width 28 height 202
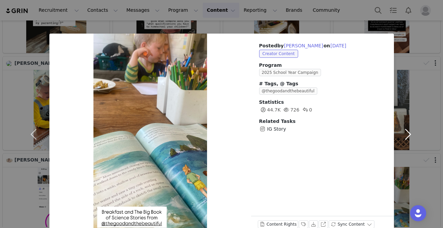
click at [401, 132] on button "button" at bounding box center [408, 135] width 28 height 202
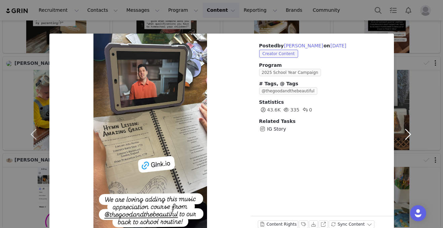
click at [401, 132] on button "button" at bounding box center [408, 135] width 28 height 202
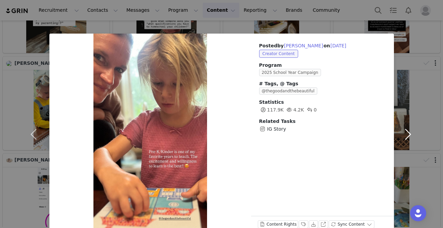
click at [401, 132] on button "button" at bounding box center [408, 135] width 28 height 202
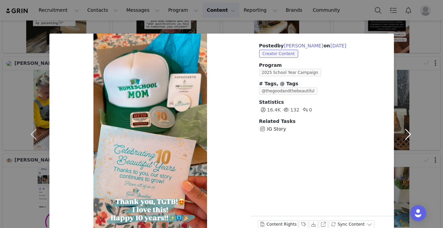
click at [401, 132] on button "button" at bounding box center [408, 135] width 28 height 202
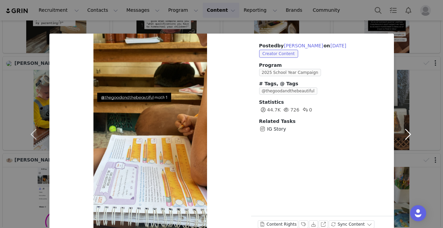
click at [401, 132] on button "button" at bounding box center [408, 135] width 28 height 202
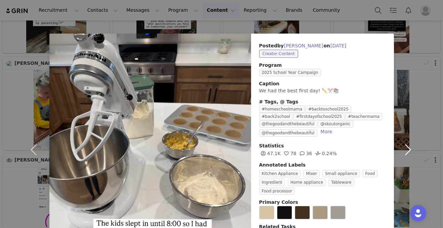
click at [401, 132] on button "button" at bounding box center [408, 150] width 28 height 232
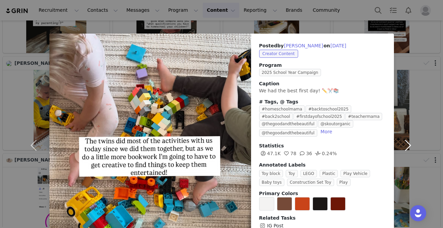
click at [401, 132] on button "button" at bounding box center [408, 145] width 28 height 223
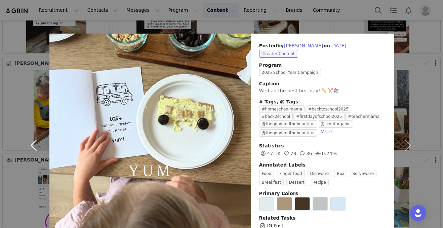
click at [26, 142] on button "button" at bounding box center [35, 145] width 28 height 223
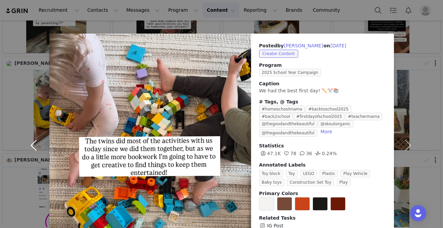
click at [26, 142] on button "button" at bounding box center [35, 145] width 28 height 223
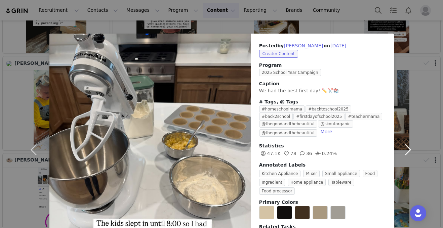
click at [401, 148] on button "button" at bounding box center [408, 150] width 28 height 232
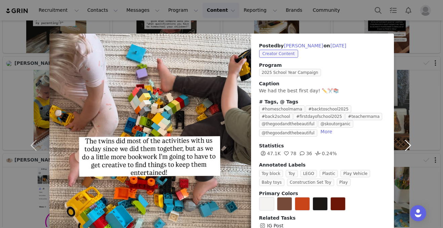
click at [401, 148] on button "button" at bounding box center [408, 145] width 28 height 223
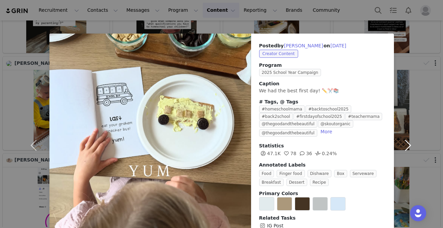
click at [401, 148] on button "button" at bounding box center [408, 145] width 28 height 223
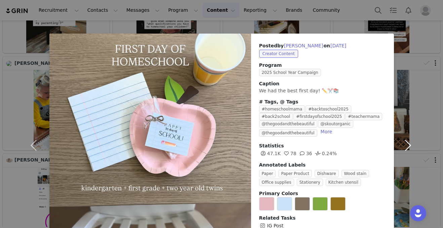
click at [401, 148] on button "button" at bounding box center [408, 145] width 28 height 223
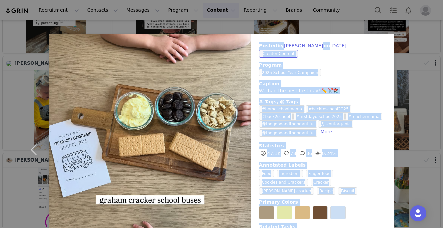
click at [401, 148] on div "Posted by Lacee Hill on Aug 19, 2025 Creator Content Program 2025 School Year C…" at bounding box center [221, 114] width 443 height 228
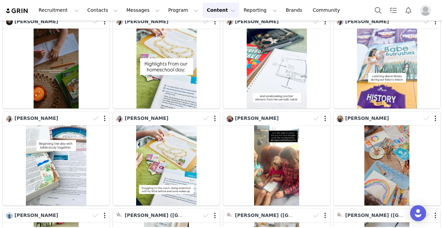
scroll to position [0, 0]
